Goal: Task Accomplishment & Management: Complete application form

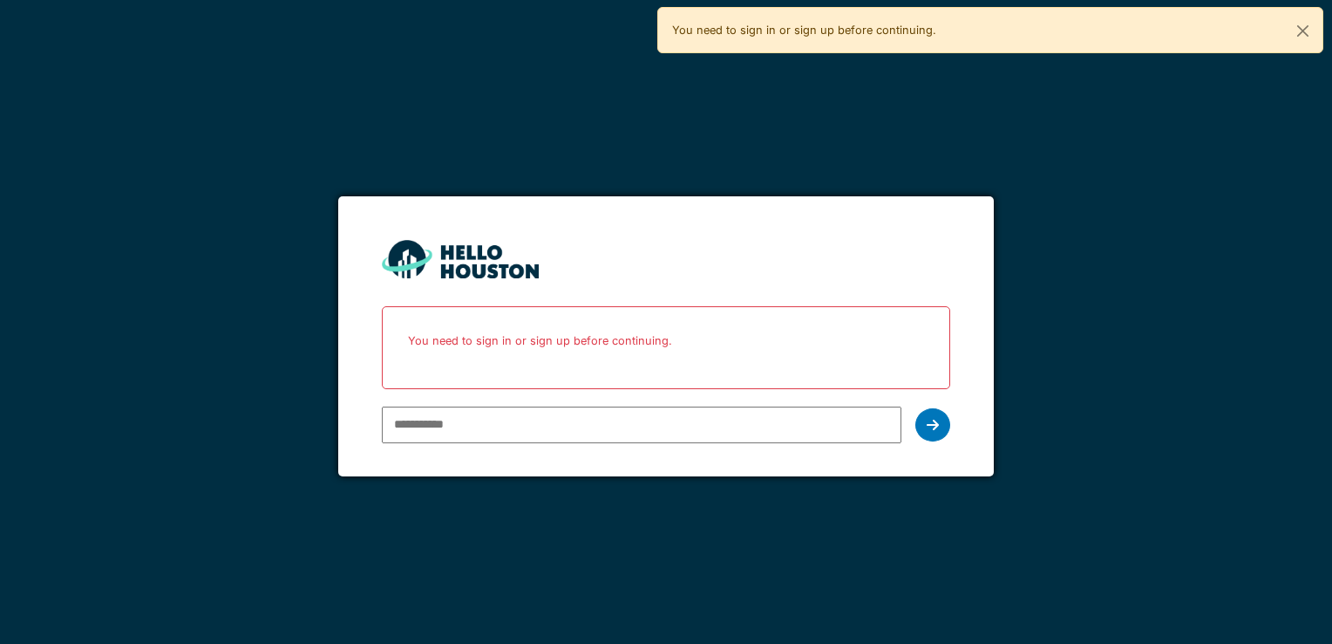
type input "**********"
click at [935, 431] on div at bounding box center [933, 424] width 35 height 33
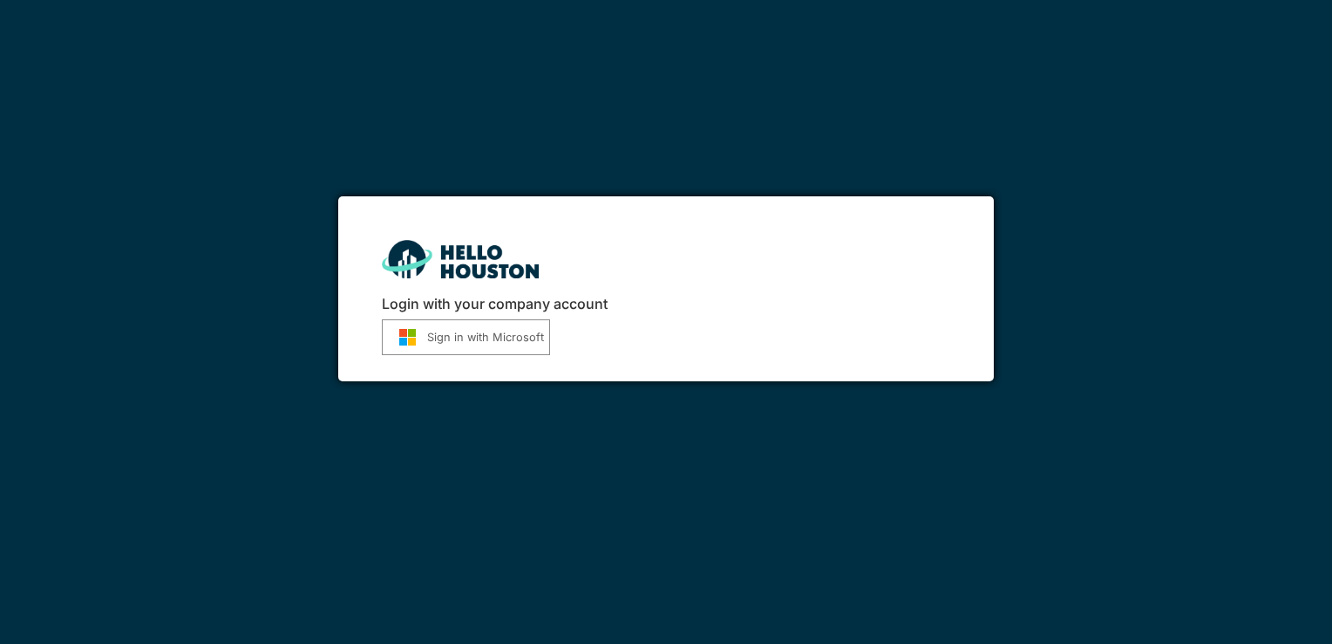
click at [475, 329] on button "Sign in with Microsoft" at bounding box center [466, 337] width 168 height 36
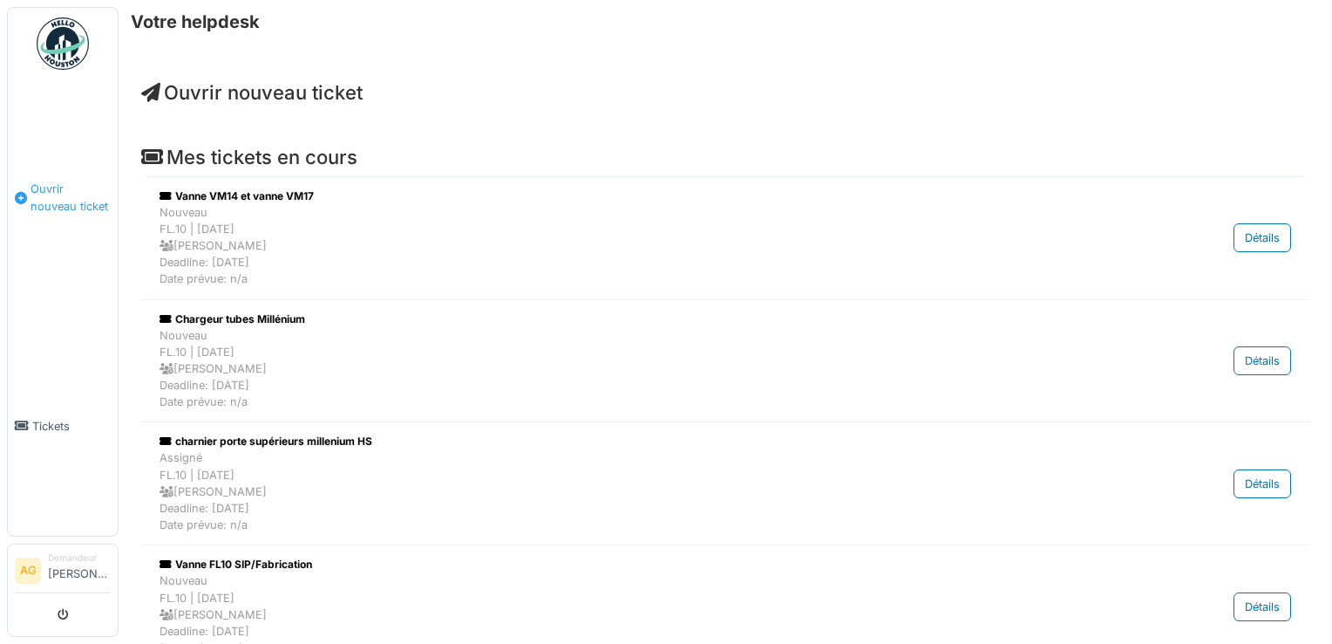
click at [64, 186] on span "Ouvrir nouveau ticket" at bounding box center [71, 196] width 80 height 33
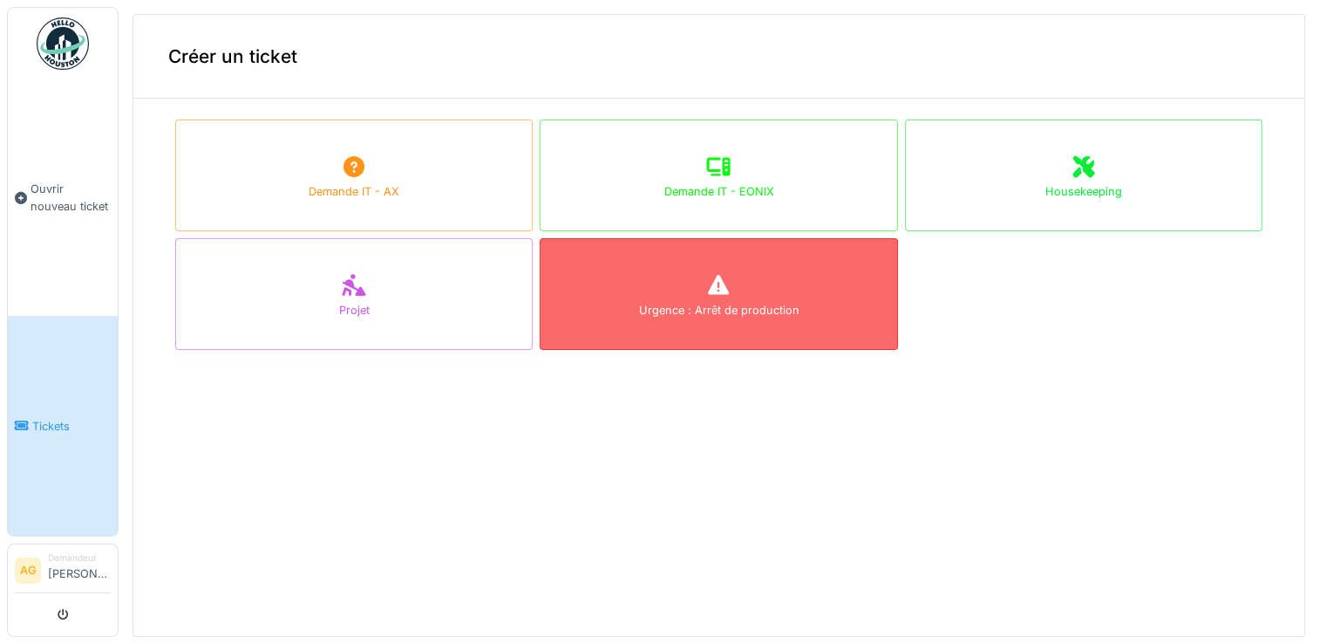
click at [708, 286] on icon at bounding box center [718, 285] width 21 height 20
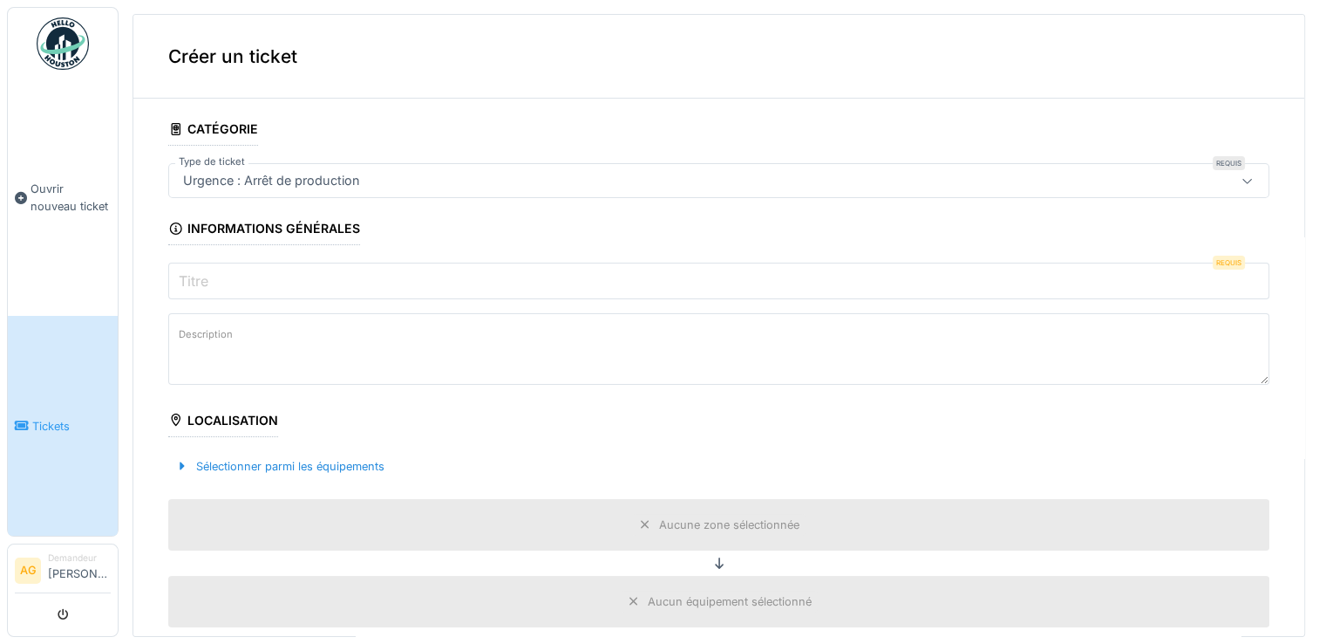
click at [302, 273] on input "Titre" at bounding box center [718, 280] width 1101 height 37
type input "*"
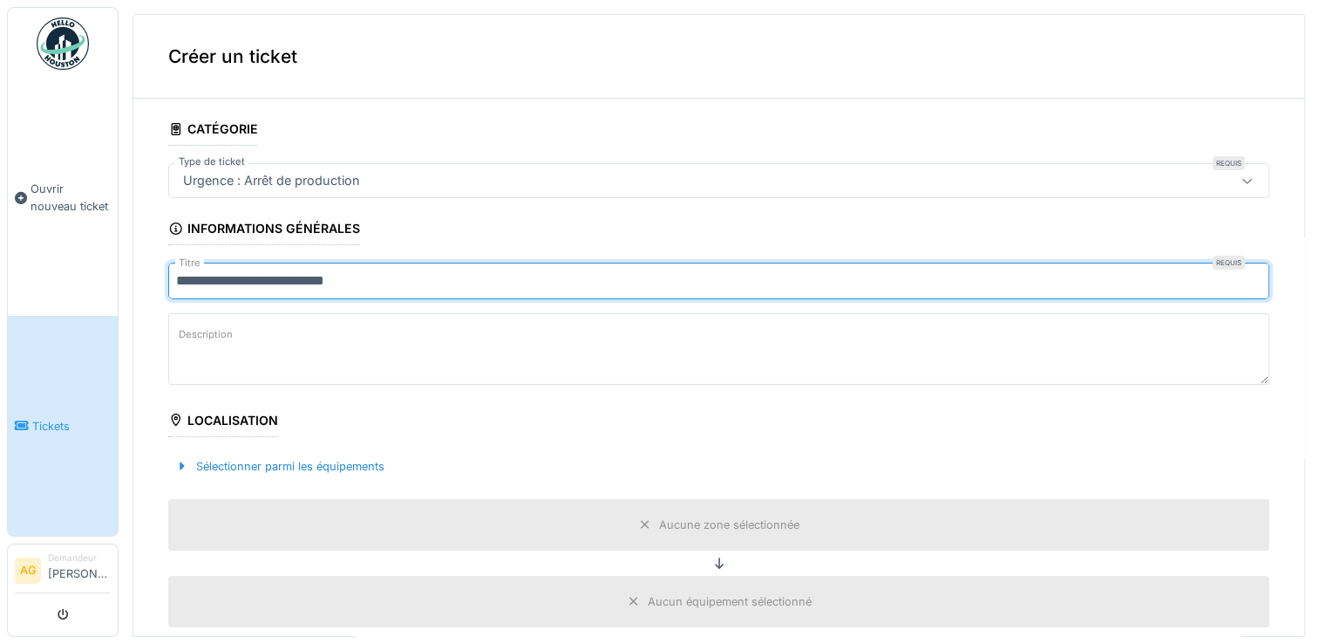
click at [411, 279] on input "**********" at bounding box center [718, 280] width 1101 height 37
type input "**********"
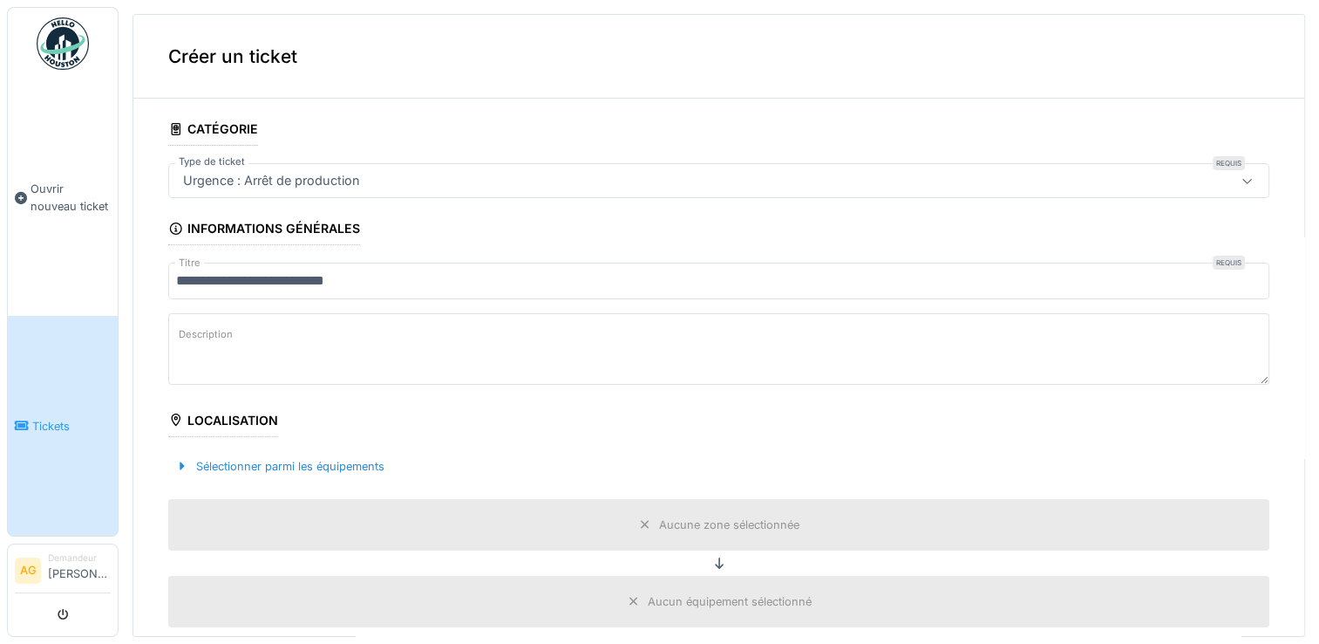
click at [330, 342] on textarea "Description" at bounding box center [718, 349] width 1101 height 72
type textarea "**********"
click at [181, 466] on div at bounding box center [182, 466] width 14 height 17
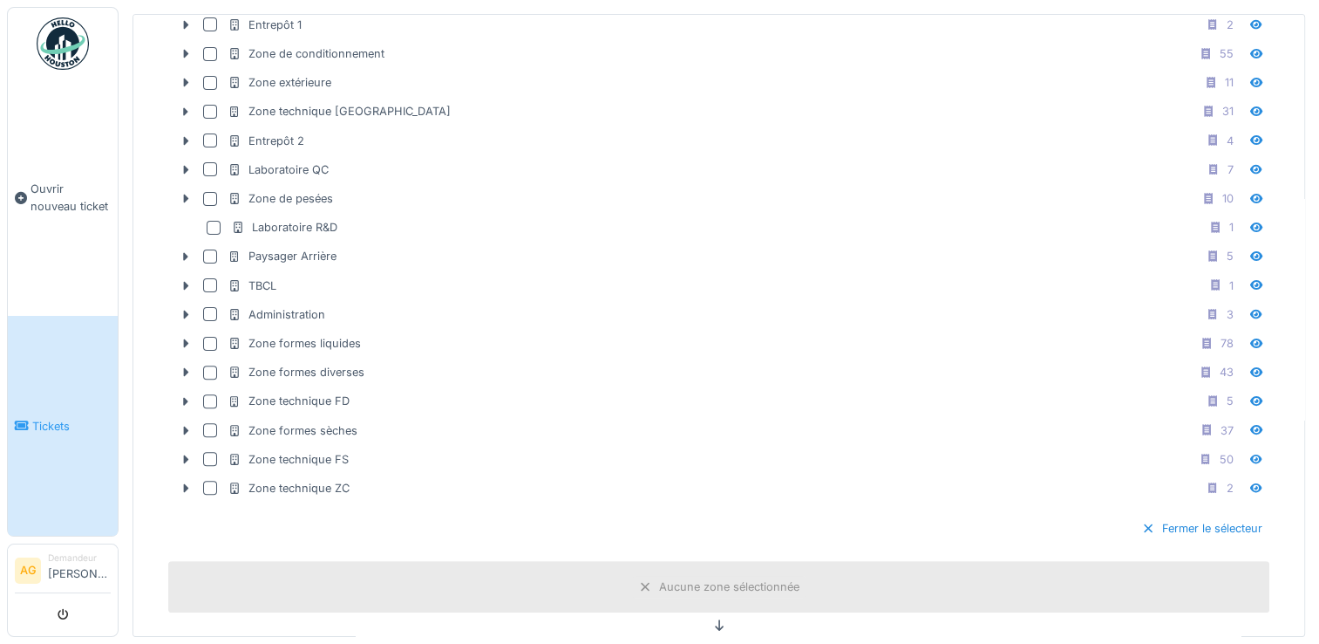
scroll to position [504, 0]
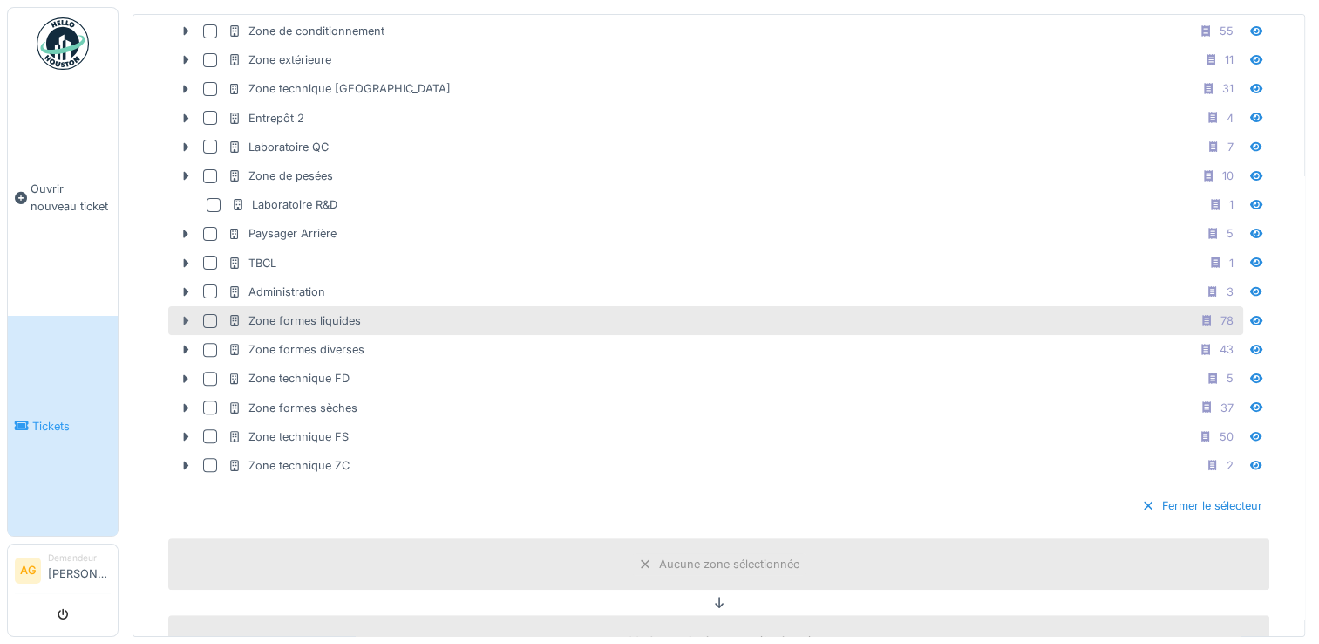
click at [180, 315] on icon at bounding box center [186, 320] width 14 height 11
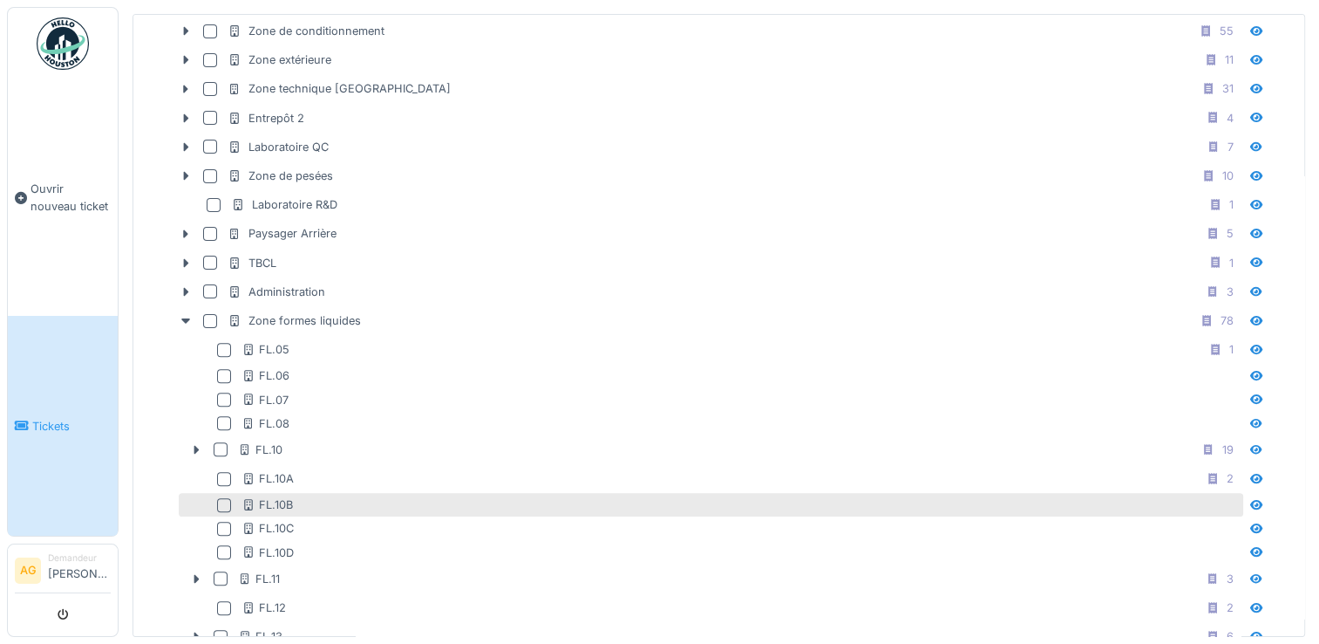
drag, startPoint x: 180, startPoint y: 311, endPoint x: 384, endPoint y: 502, distance: 278.8
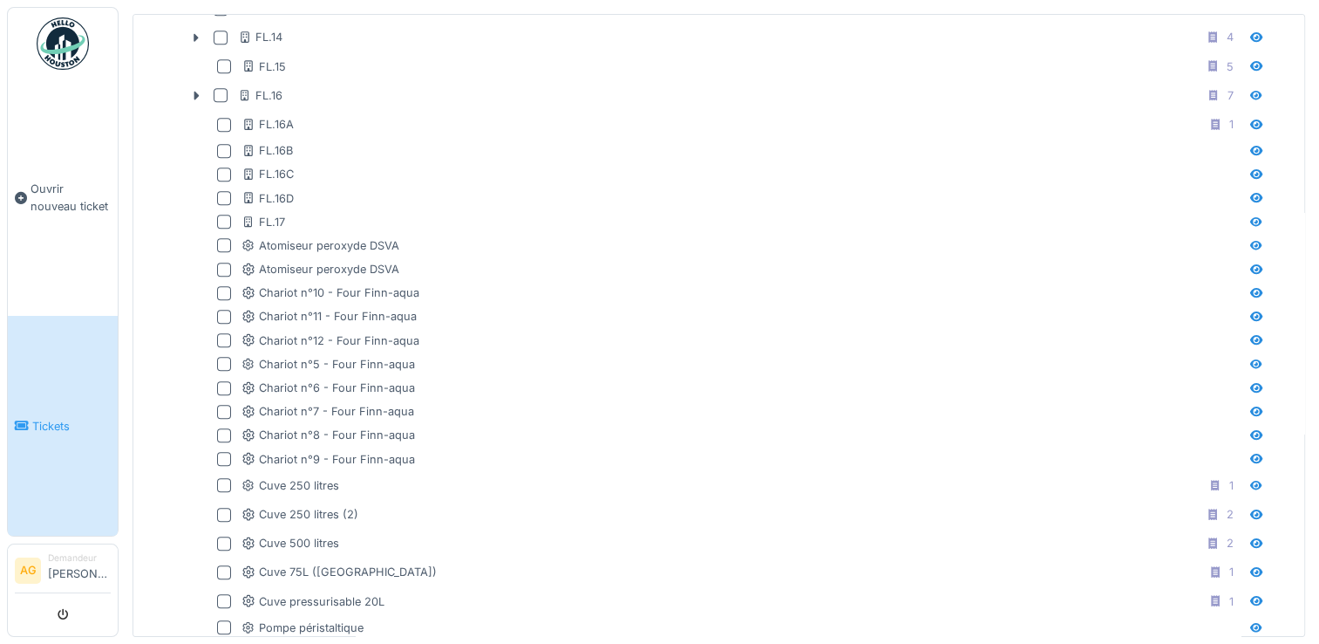
scroll to position [1675, 0]
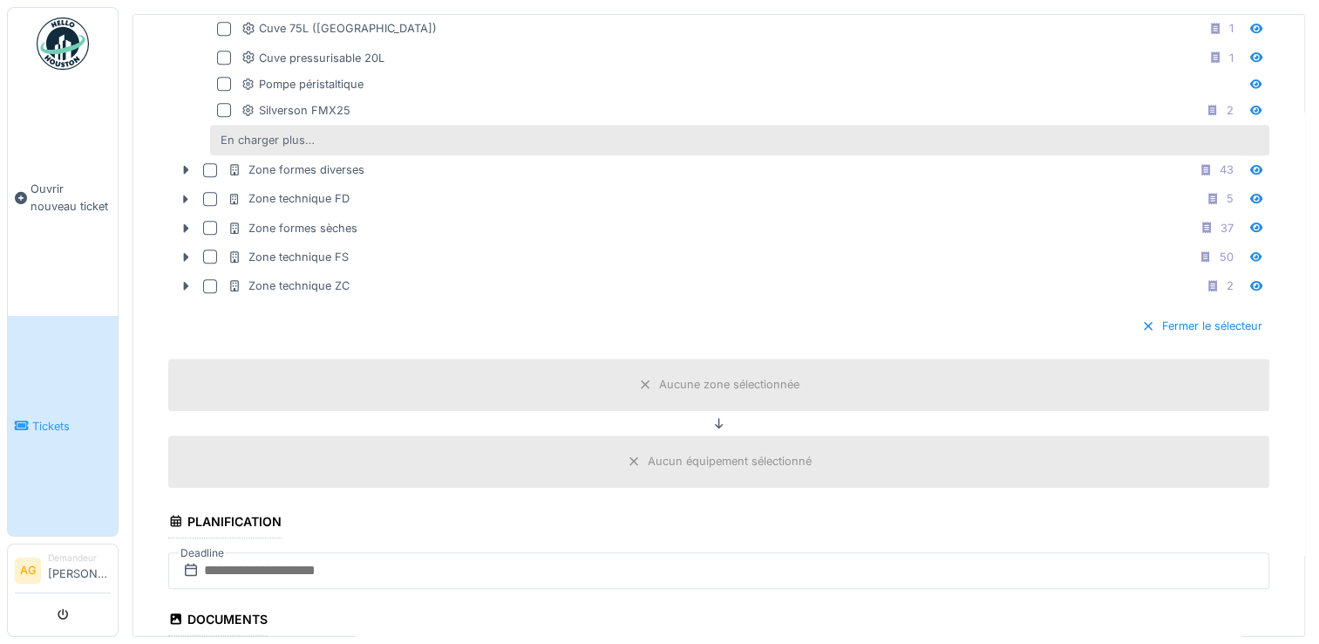
click at [283, 128] on div "En charger plus…" at bounding box center [268, 140] width 108 height 24
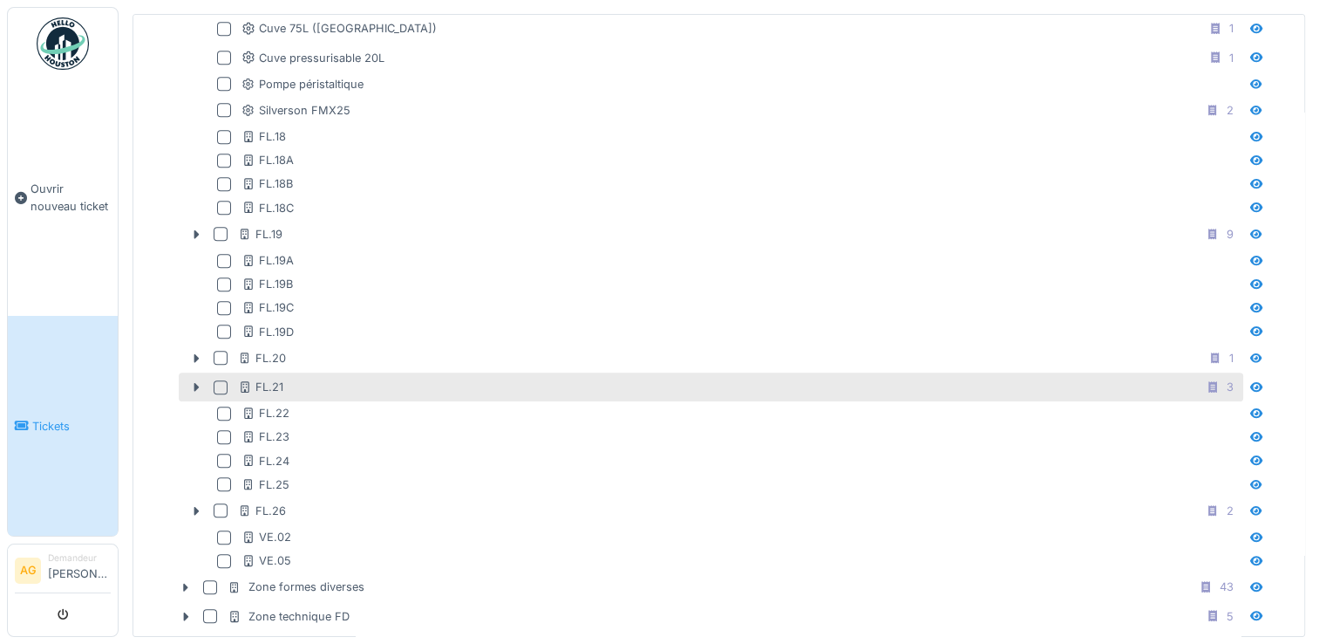
click at [220, 380] on div at bounding box center [221, 387] width 14 height 14
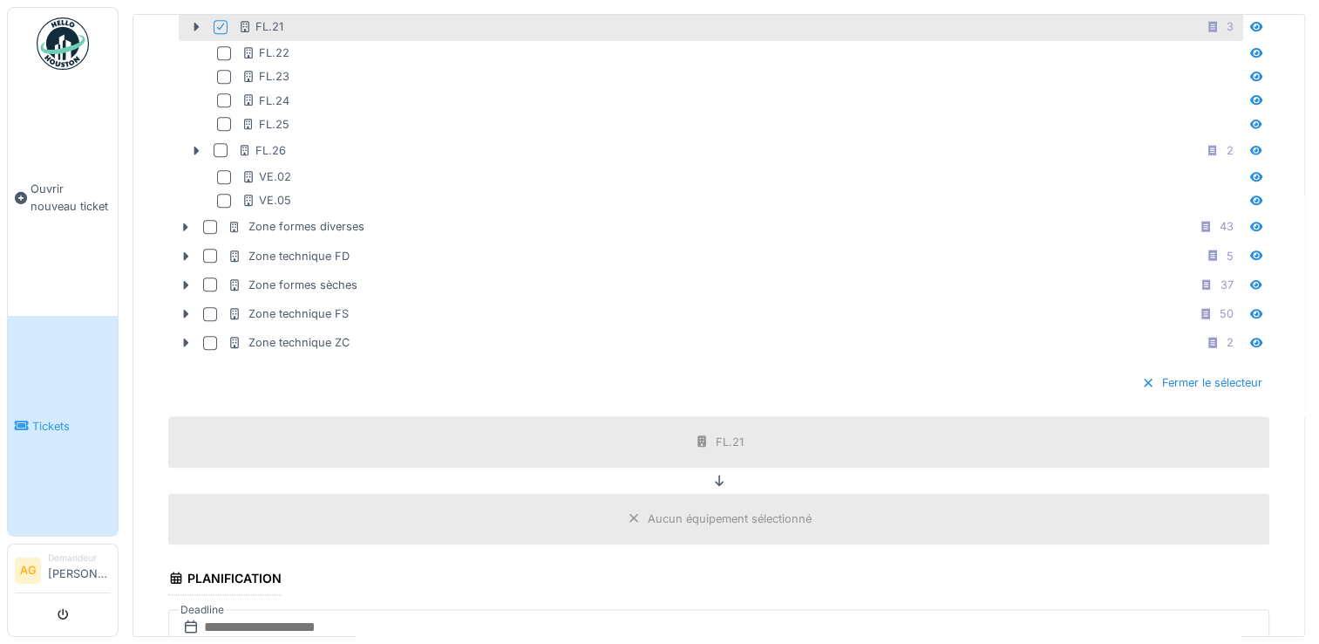
scroll to position [2093, 0]
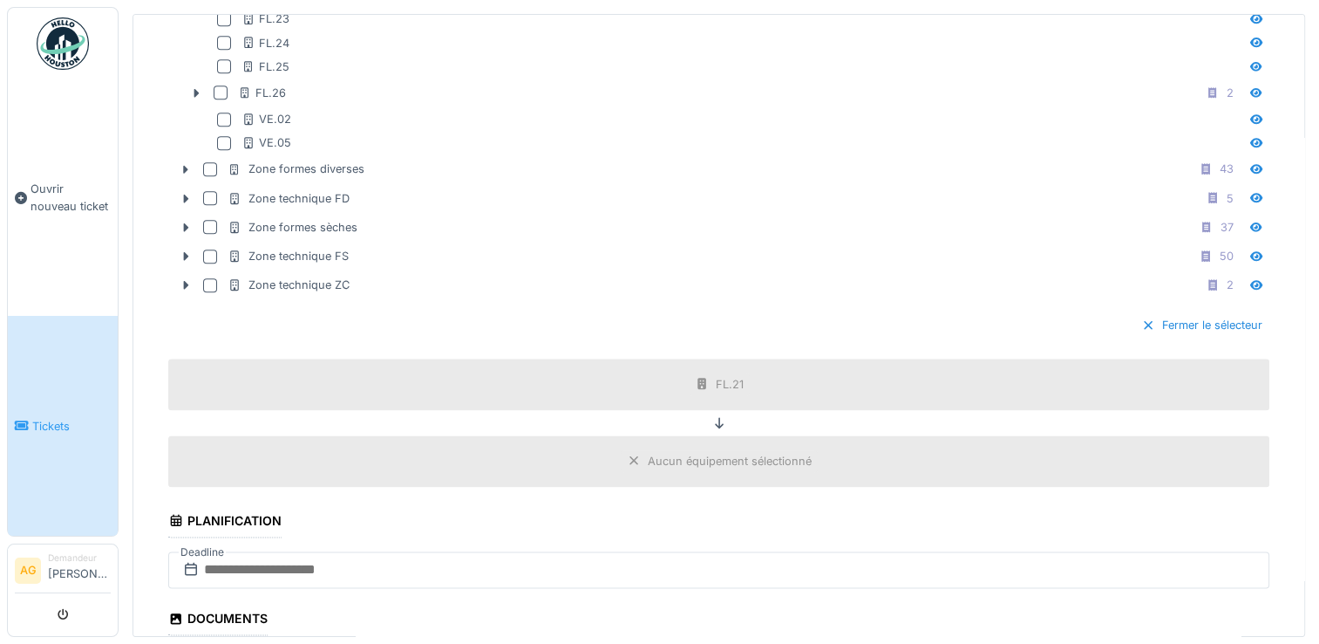
click at [715, 417] on icon at bounding box center [719, 422] width 9 height 11
click at [712, 417] on icon at bounding box center [719, 422] width 14 height 11
click at [698, 378] on icon at bounding box center [702, 383] width 9 height 11
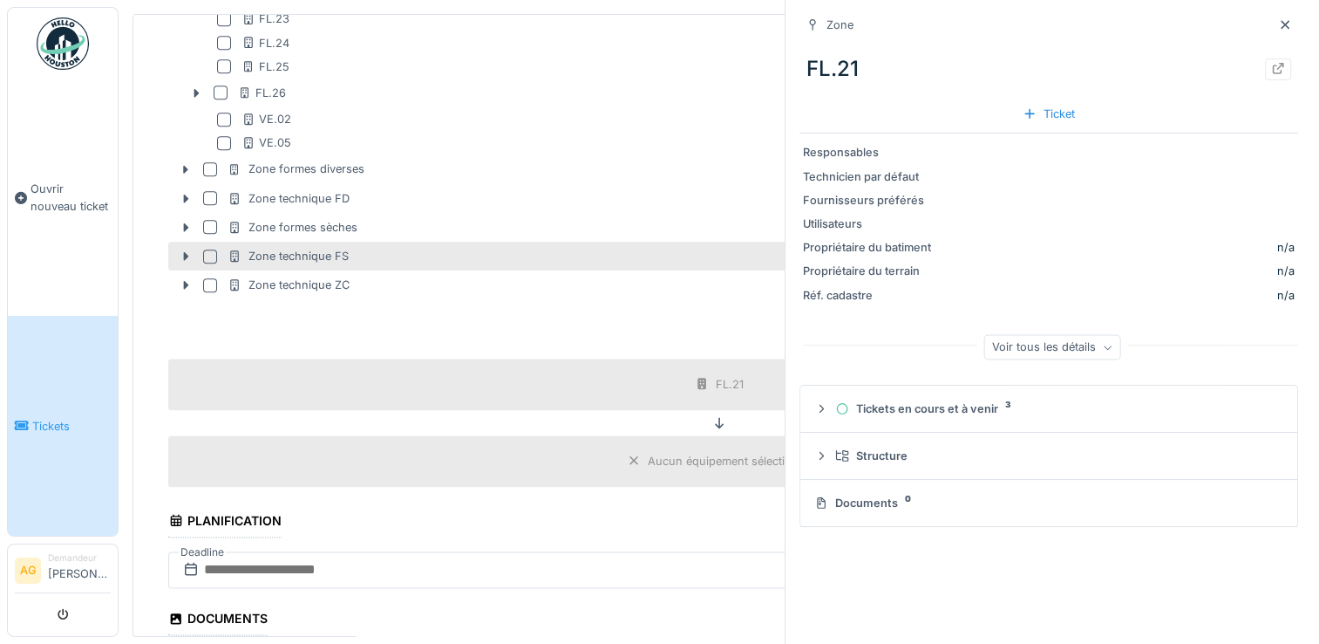
click at [660, 252] on div "Zone technique FS 50" at bounding box center [734, 256] width 1012 height 22
click at [1281, 22] on icon at bounding box center [1285, 24] width 9 height 9
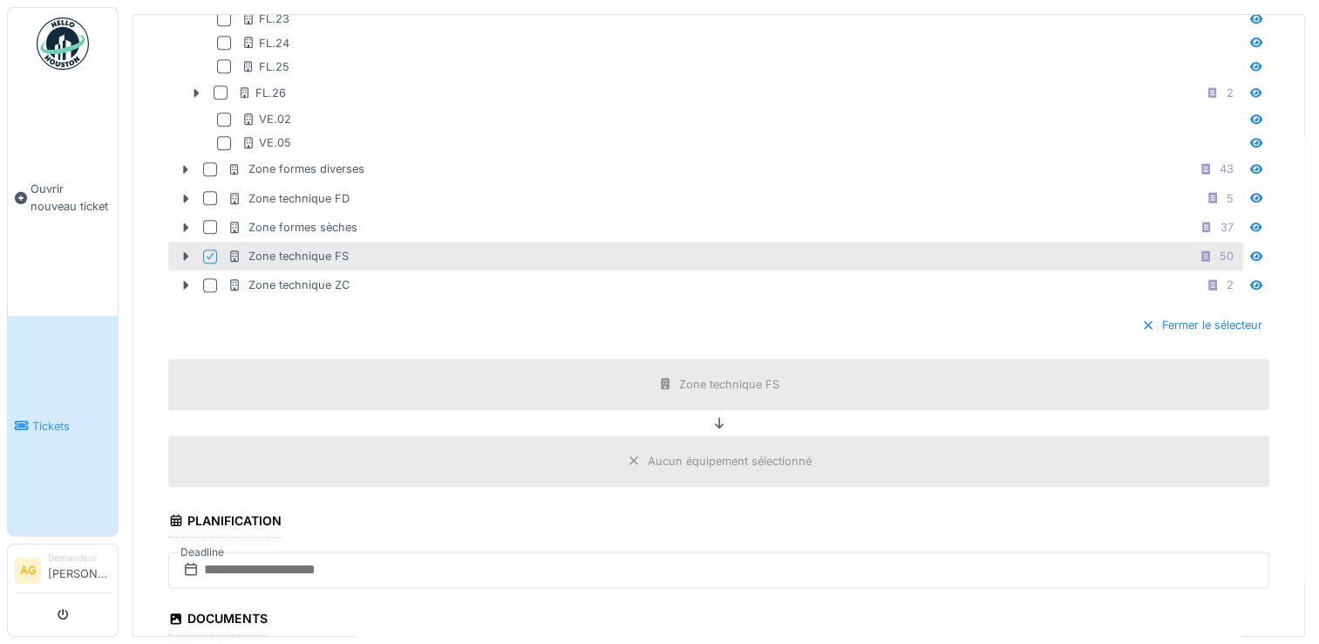
scroll to position [1549, 0]
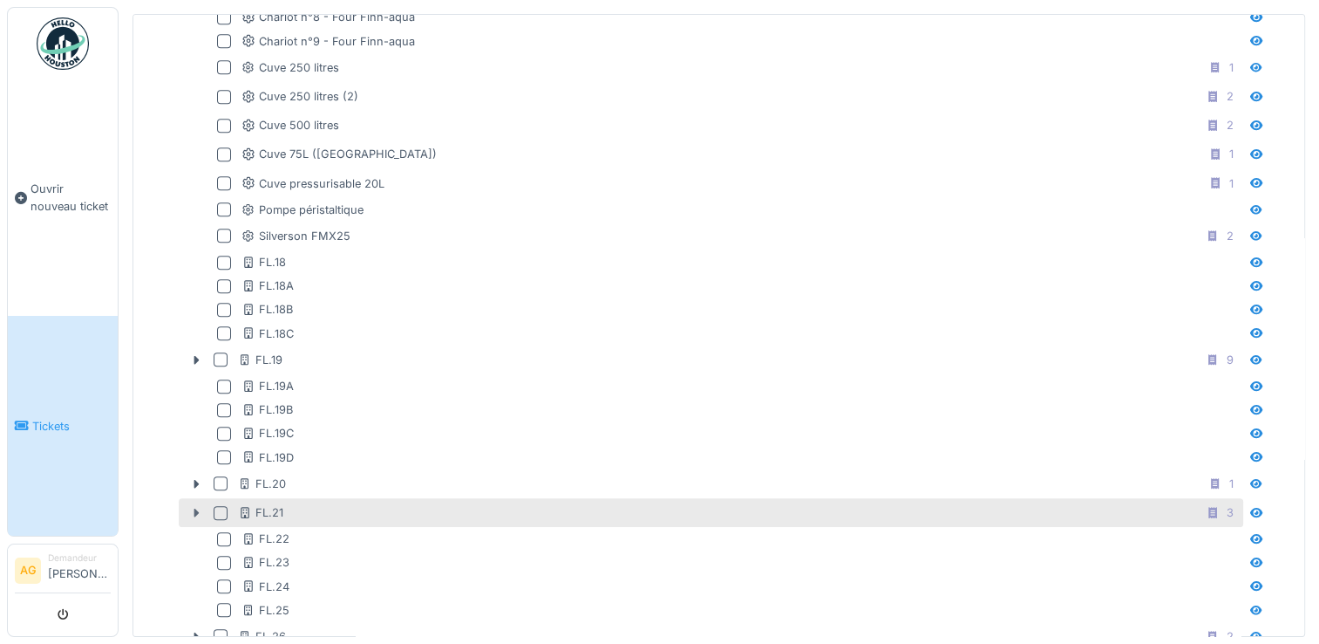
click at [188, 503] on div at bounding box center [196, 512] width 28 height 18
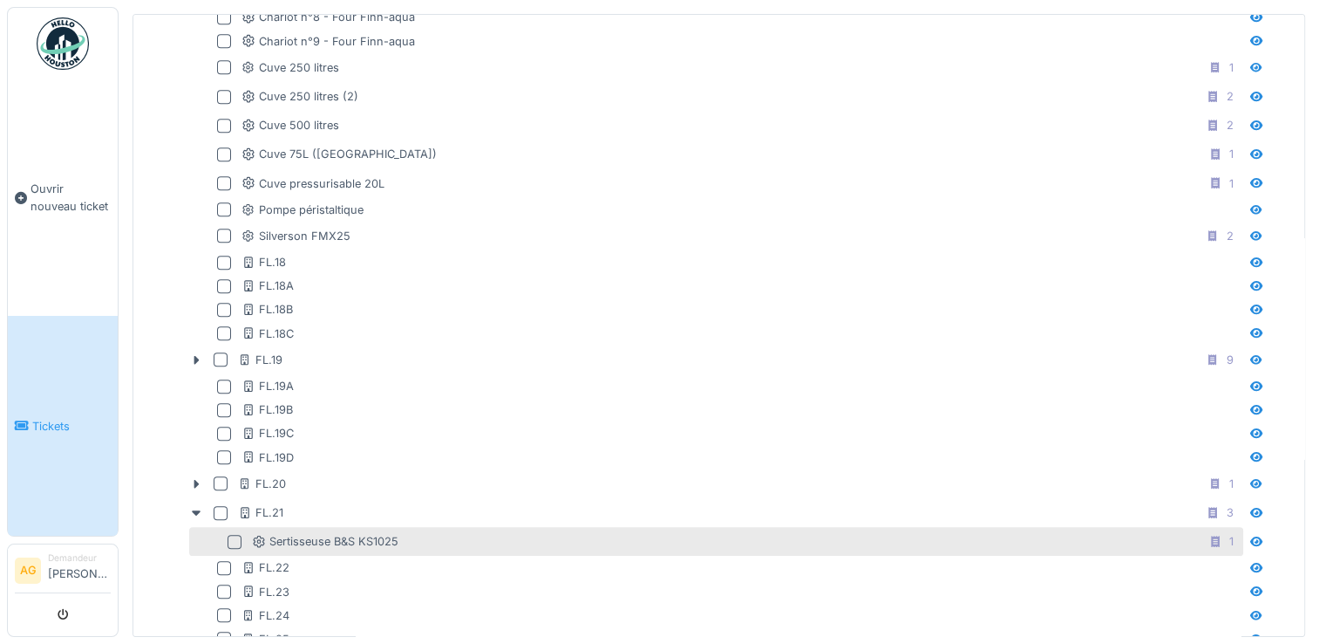
click at [228, 535] on div at bounding box center [235, 542] width 14 height 14
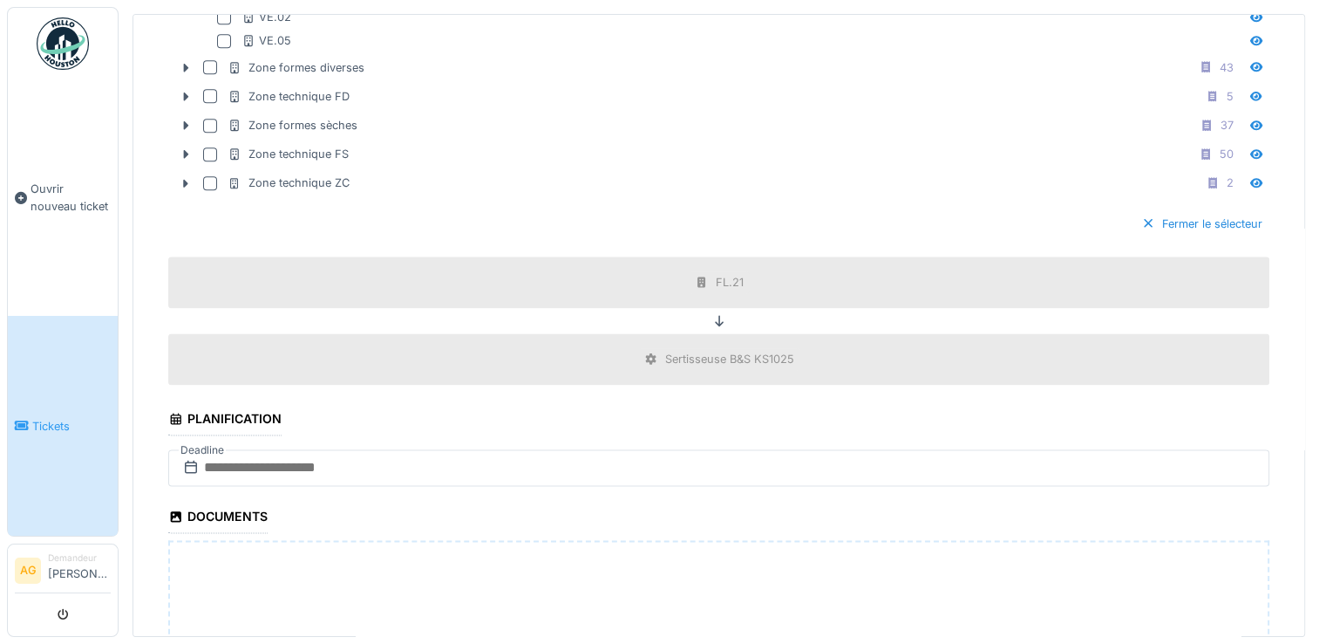
scroll to position [2224, 0]
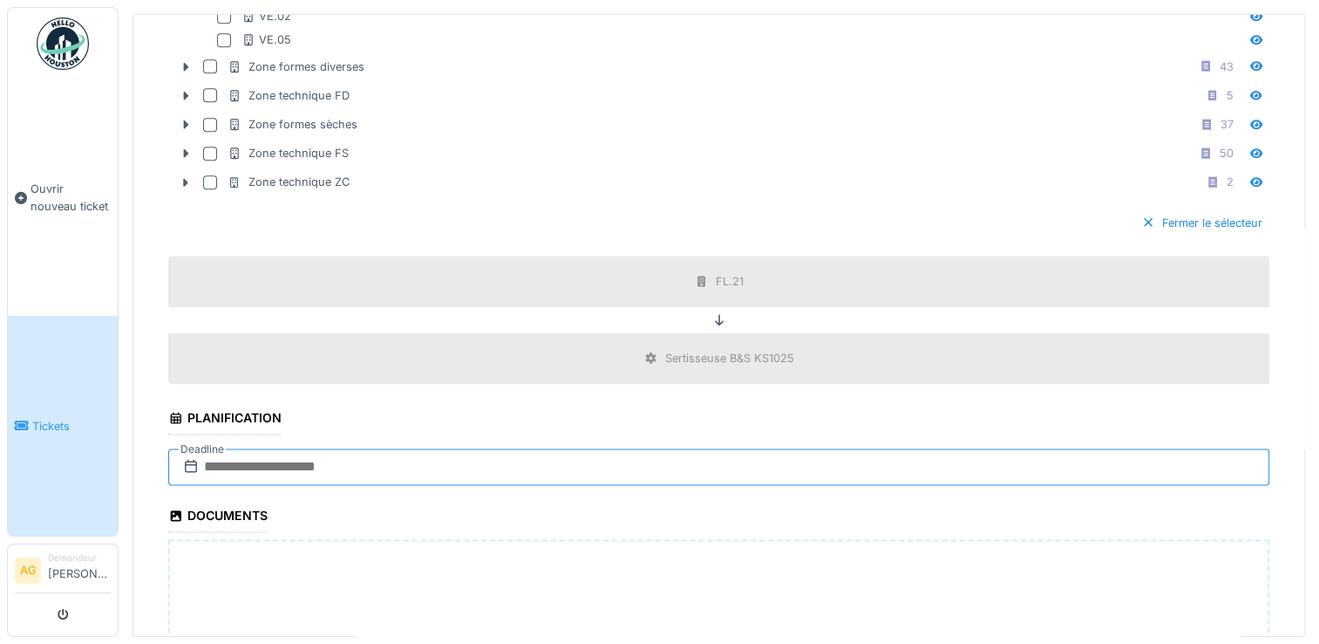
click at [382, 448] on input "text" at bounding box center [718, 466] width 1101 height 37
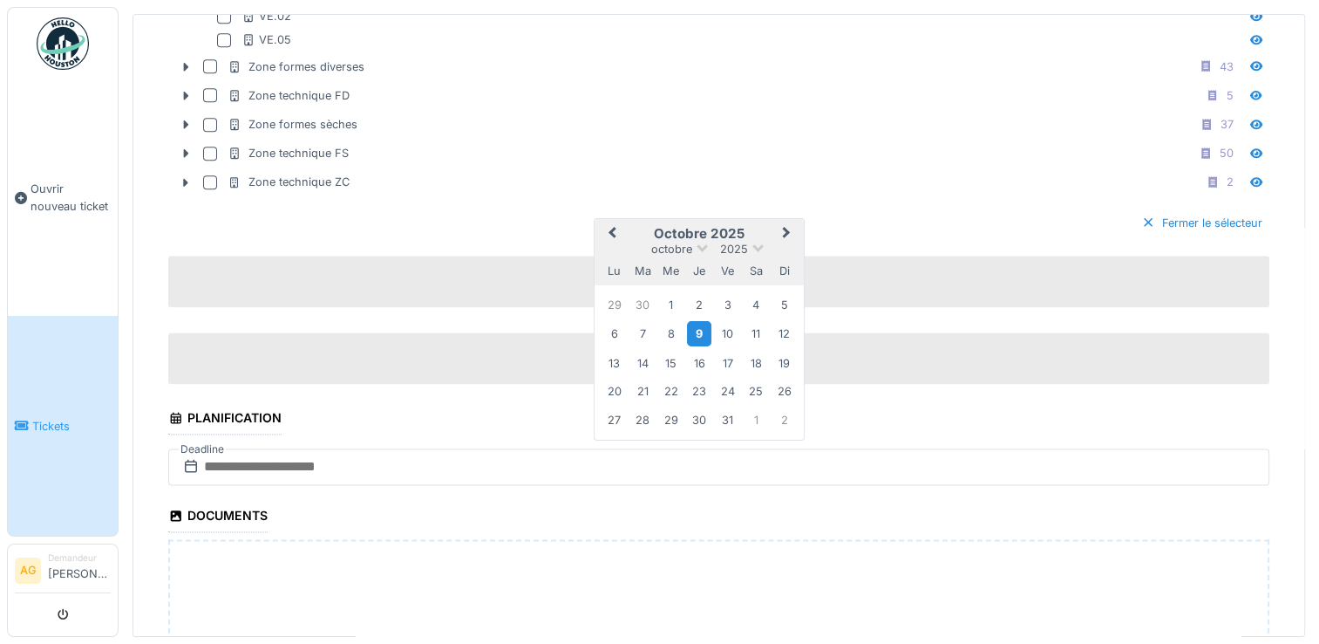
click at [701, 321] on div "9" at bounding box center [699, 333] width 24 height 25
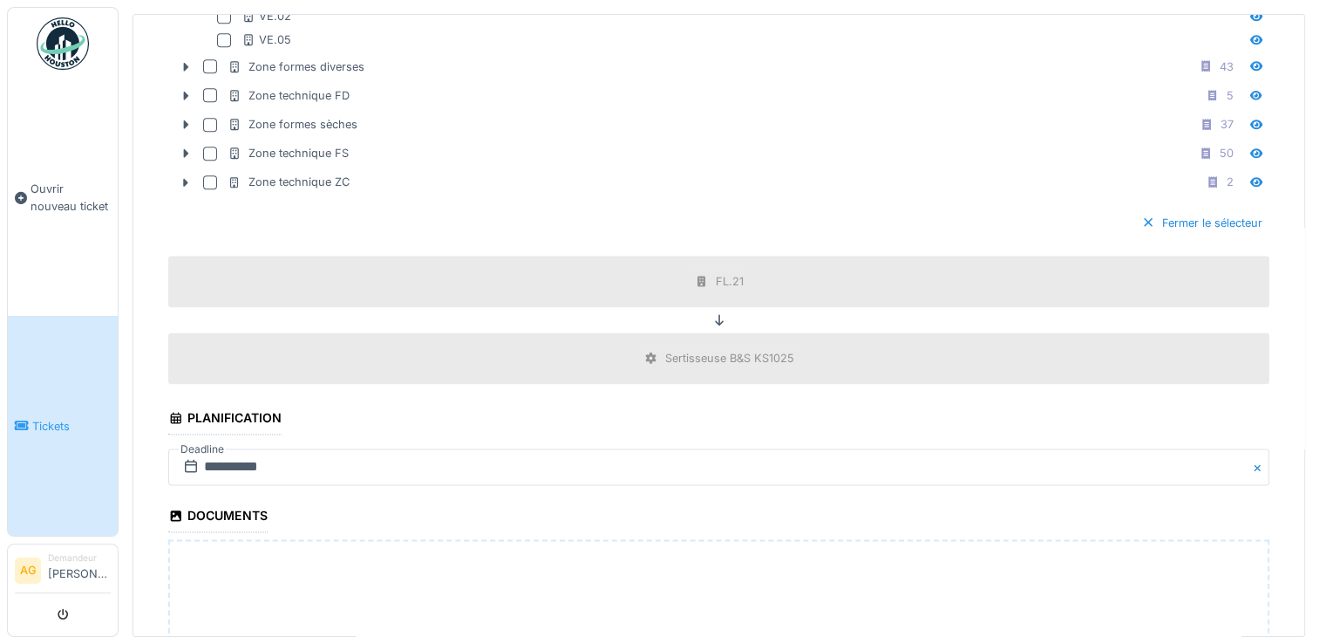
scroll to position [2485, 0]
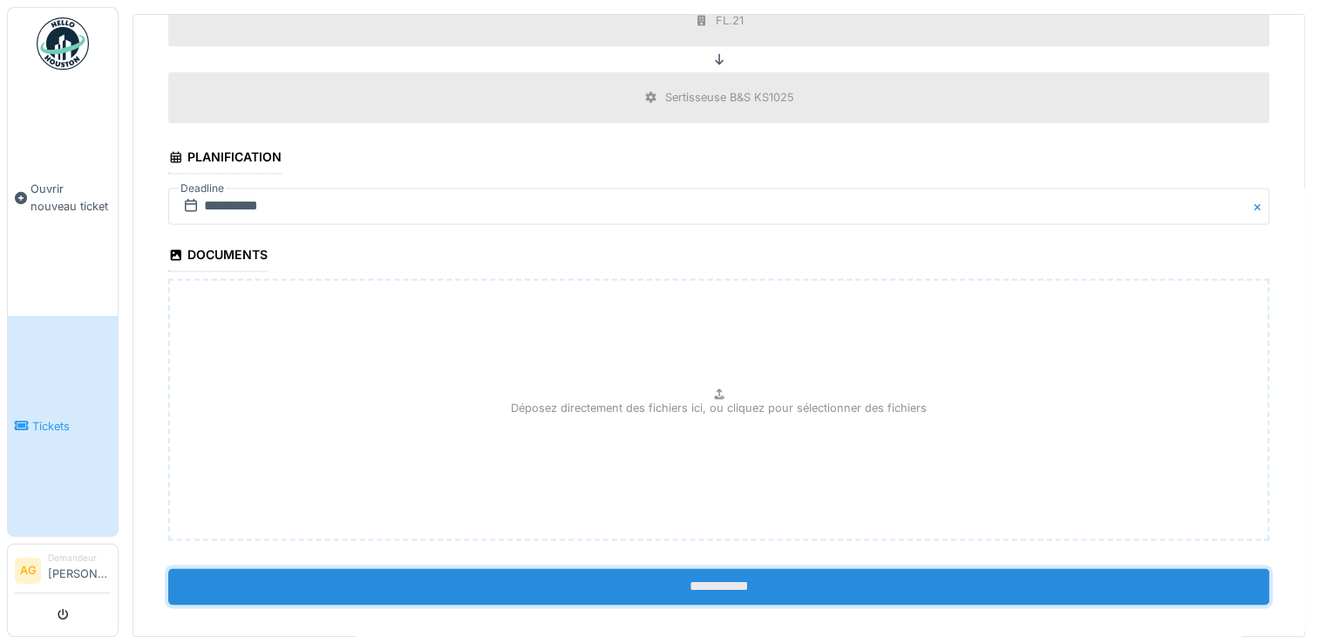
click at [690, 575] on input "**********" at bounding box center [718, 586] width 1101 height 37
